Goal: Information Seeking & Learning: Learn about a topic

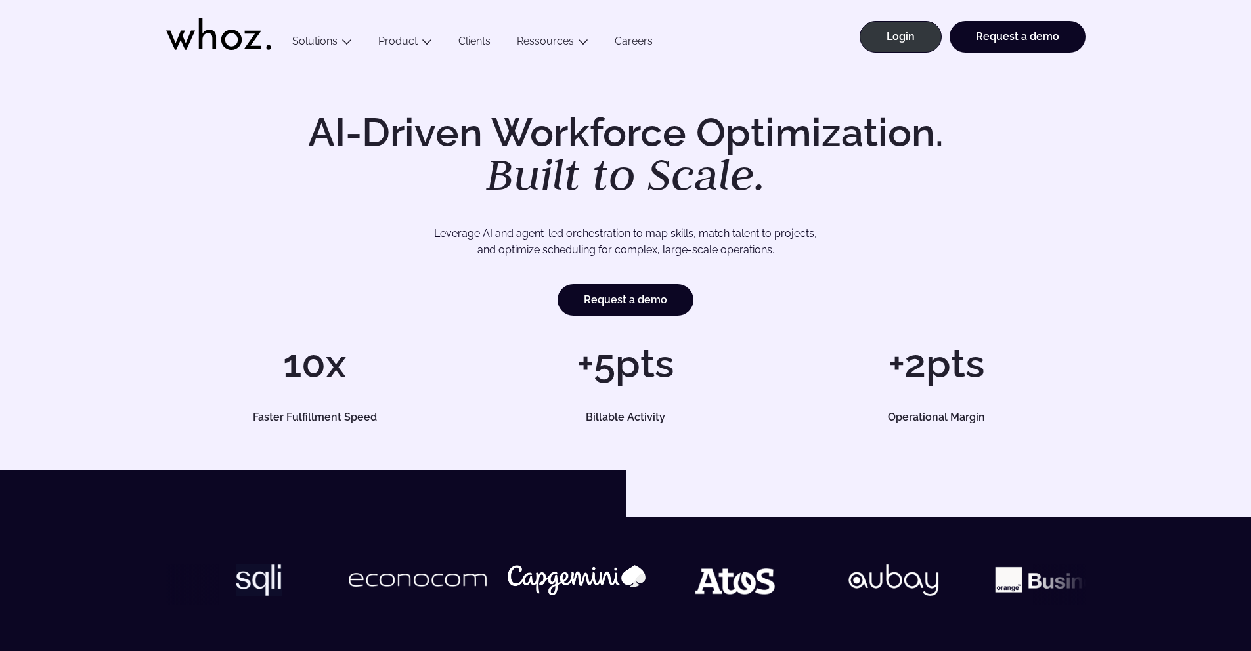
click at [765, 136] on h1 "AI-Driven Workforce Optimization. Built to Scale." at bounding box center [626, 155] width 673 height 84
click at [776, 130] on h1 "AI-Driven Workforce Optimization. Built to Scale." at bounding box center [626, 155] width 673 height 84
click at [481, 40] on link "Clients" at bounding box center [474, 44] width 58 height 18
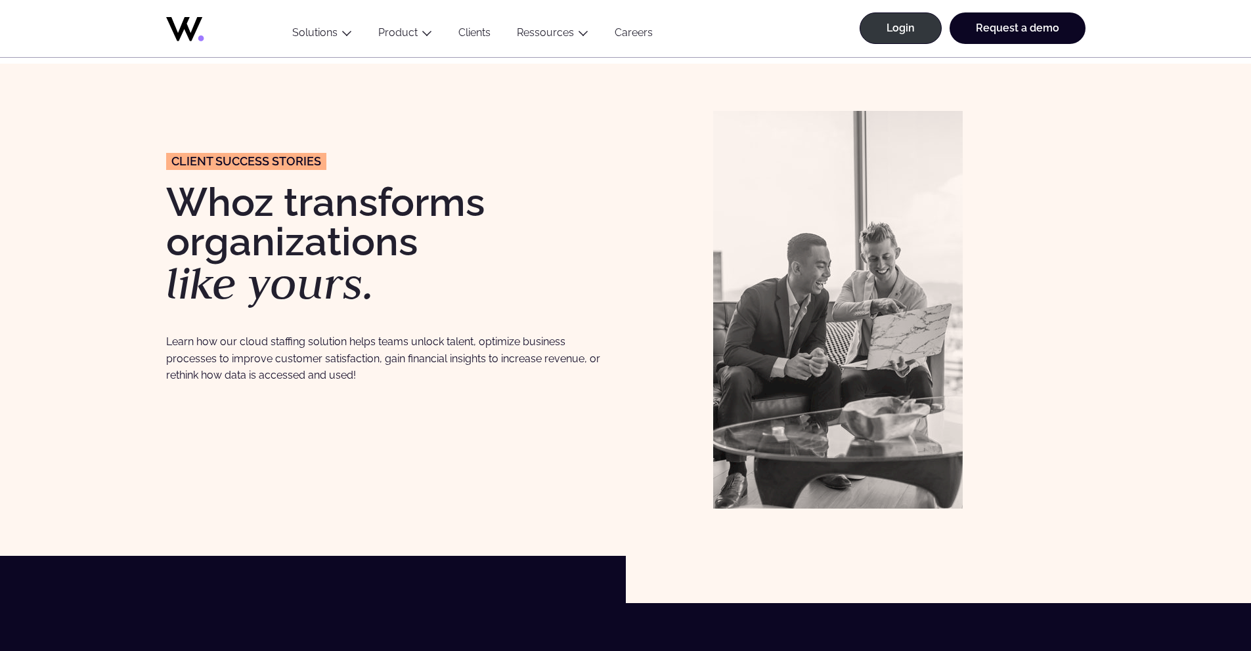
scroll to position [3, 0]
click at [560, 273] on h1 "Whoz transforms organizations like yours." at bounding box center [389, 243] width 447 height 123
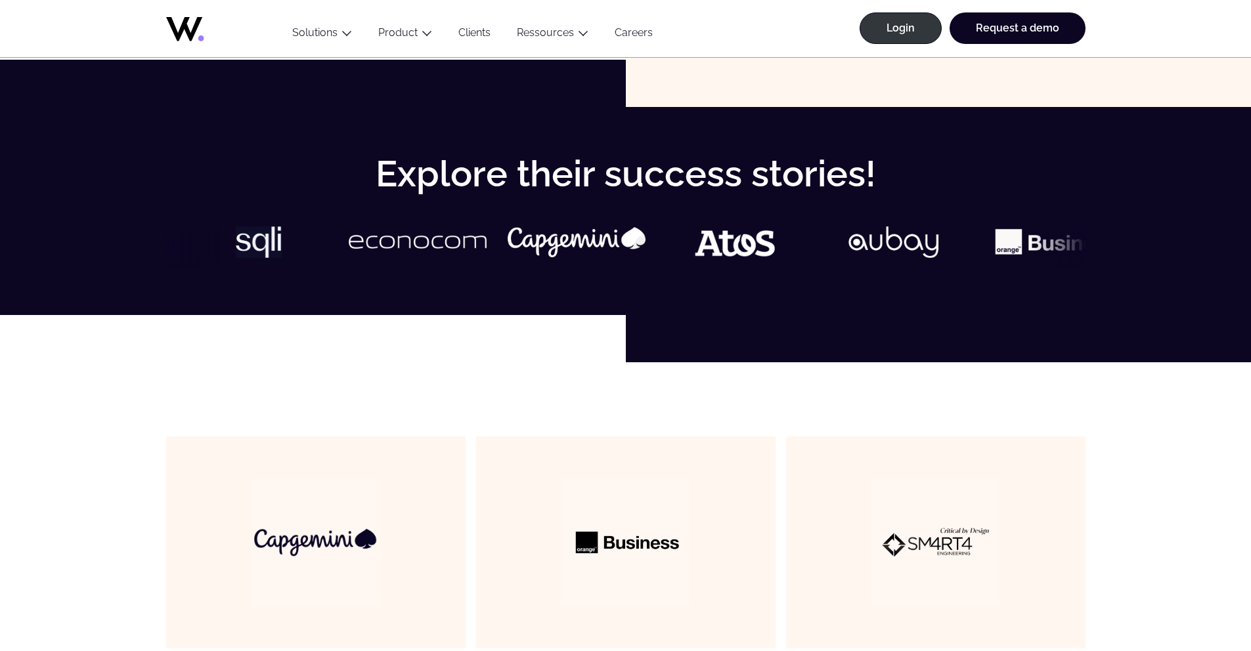
scroll to position [401, 0]
